Goal: Register for event/course

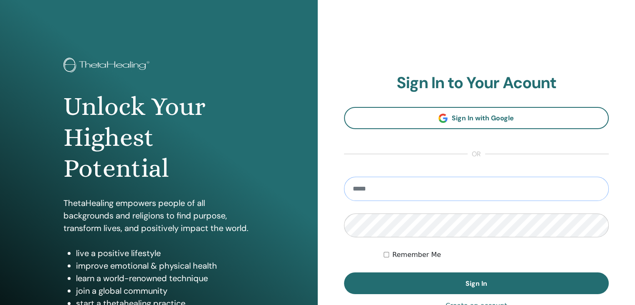
type input "**********"
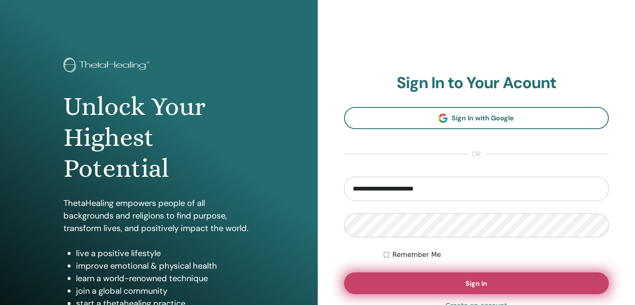
click at [419, 278] on button "Sign In" at bounding box center [476, 283] width 265 height 22
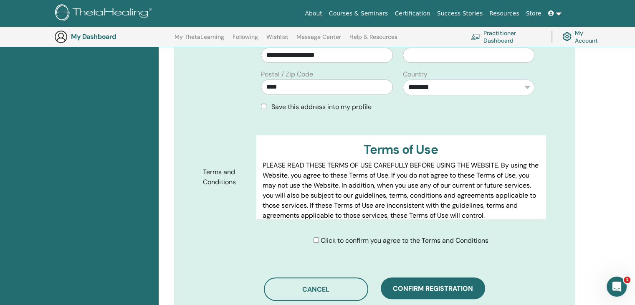
scroll to position [354, 0]
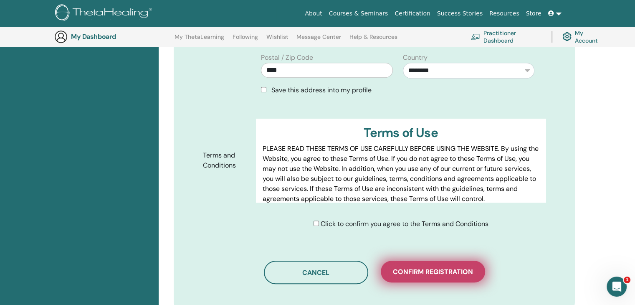
click at [424, 269] on span "Confirm registration" at bounding box center [433, 271] width 80 height 9
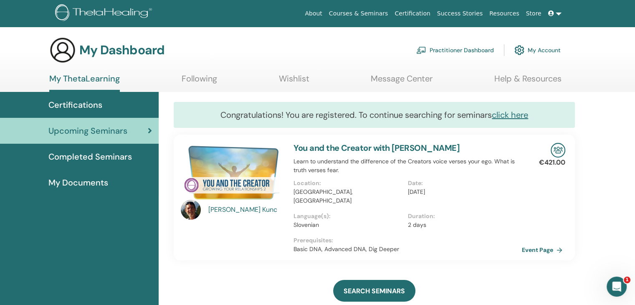
click at [89, 105] on span "Certifications" at bounding box center [75, 104] width 54 height 13
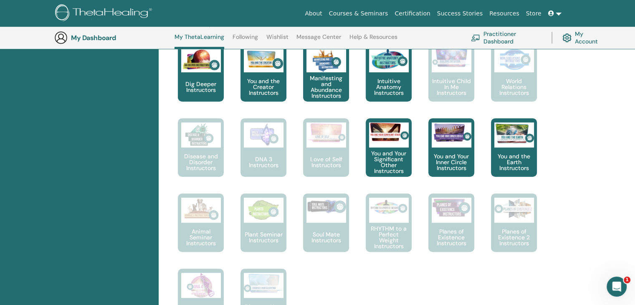
scroll to position [434, 0]
